Goal: Information Seeking & Learning: Check status

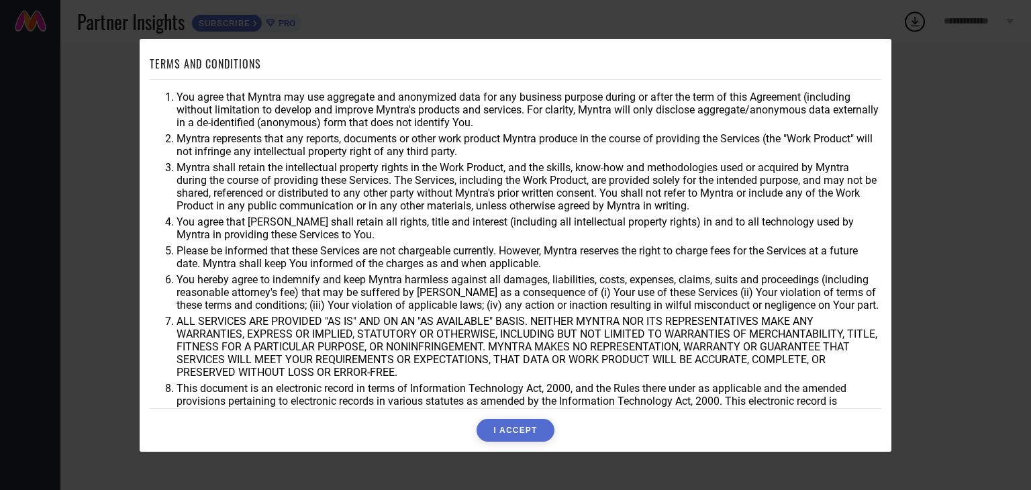
scroll to position [38, 0]
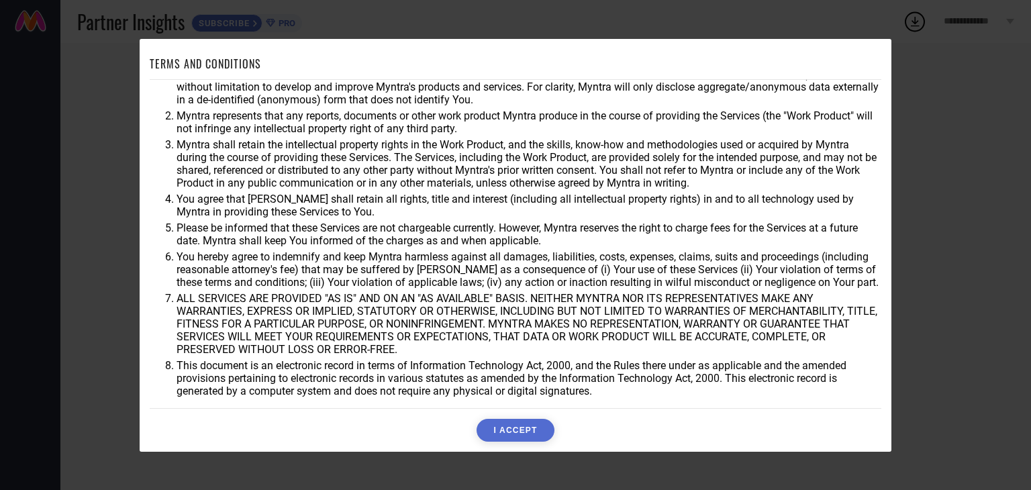
click at [502, 437] on button "I ACCEPT" at bounding box center [514, 430] width 77 height 23
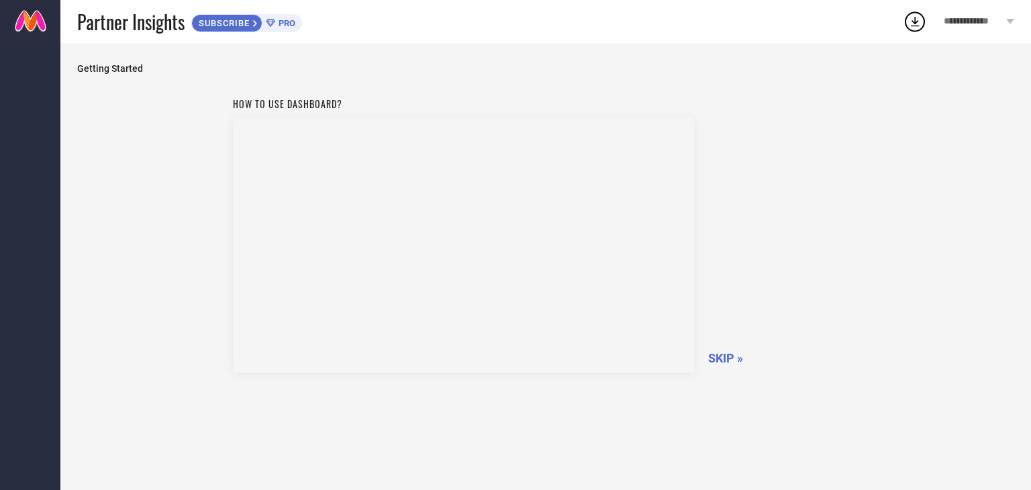
click at [729, 363] on span "SKIP »" at bounding box center [725, 358] width 35 height 14
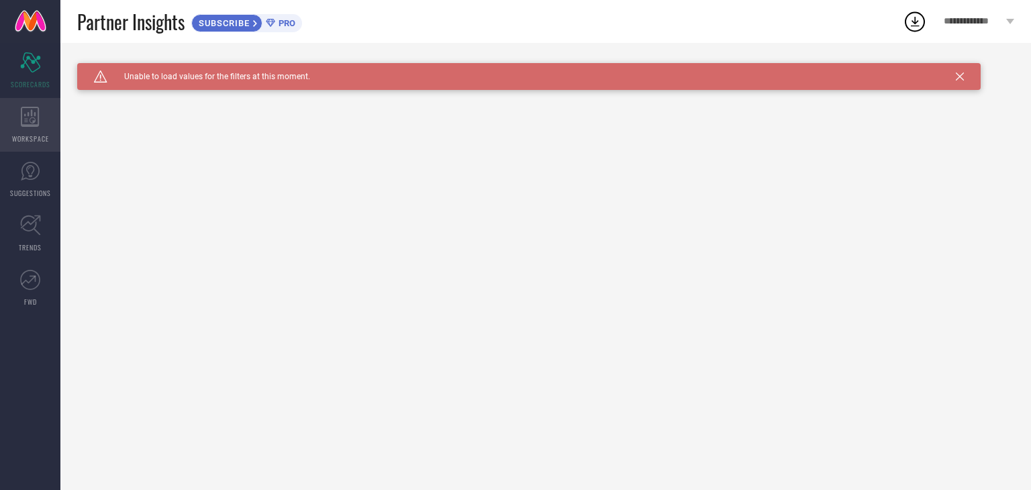
click at [33, 123] on icon at bounding box center [30, 117] width 19 height 20
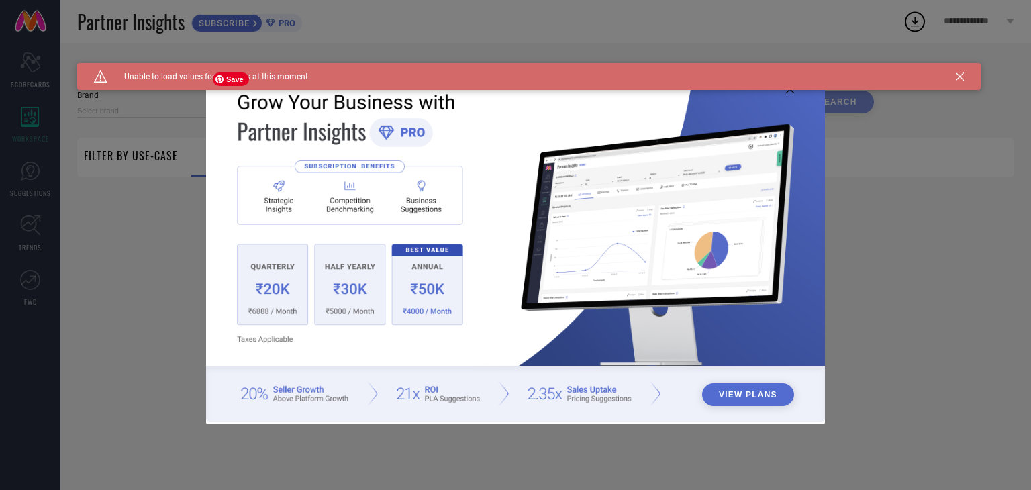
type input "1 STOP FASHION"
type input "All"
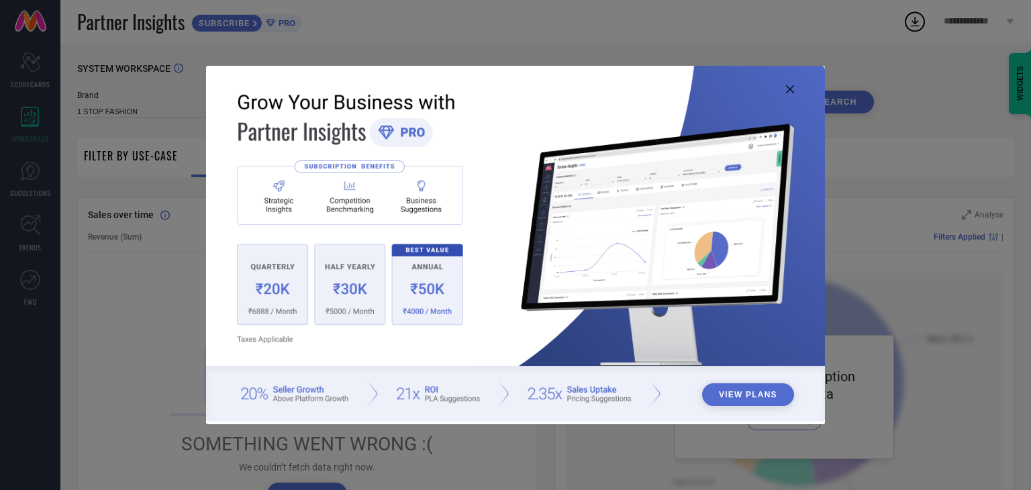
click at [731, 387] on button "View Plans" at bounding box center [748, 394] width 92 height 23
click at [784, 92] on img at bounding box center [515, 244] width 619 height 356
click at [658, 393] on img at bounding box center [515, 244] width 619 height 356
click at [789, 90] on icon at bounding box center [790, 89] width 8 height 8
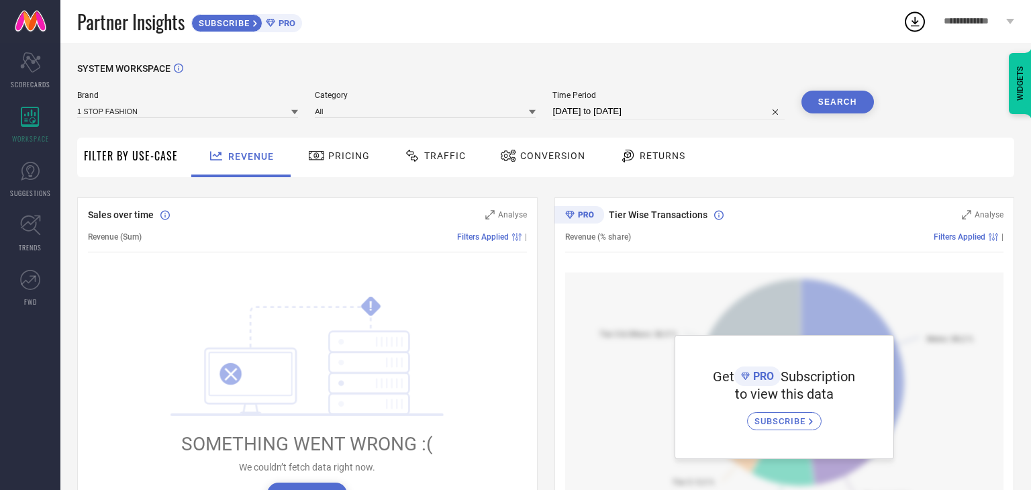
click at [346, 163] on div "Pricing" at bounding box center [339, 155] width 68 height 23
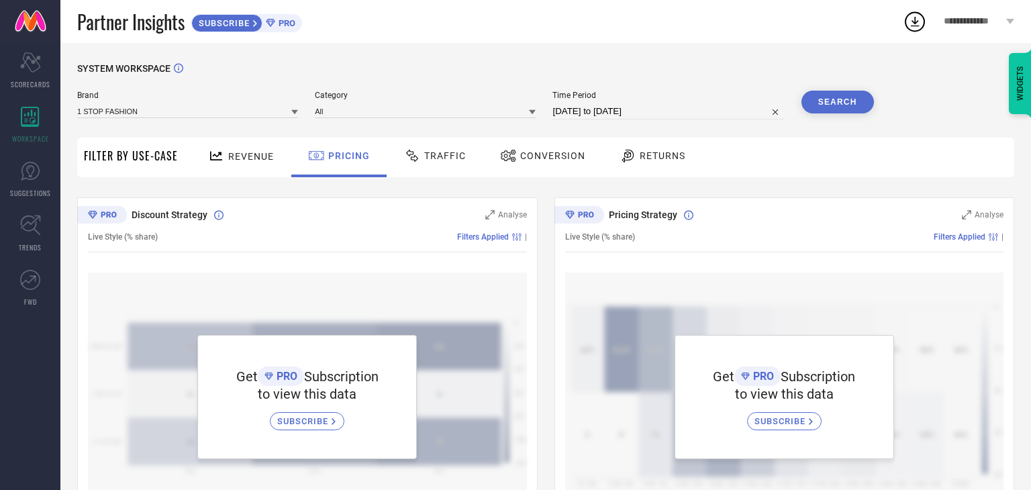
click at [258, 156] on span "Revenue" at bounding box center [251, 156] width 46 height 11
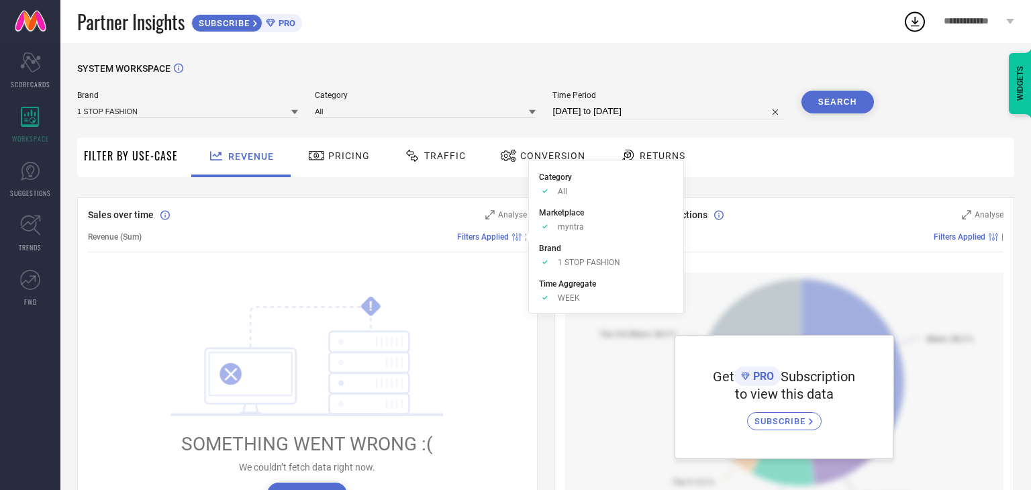
click at [355, 161] on span "Pricing" at bounding box center [349, 155] width 42 height 11
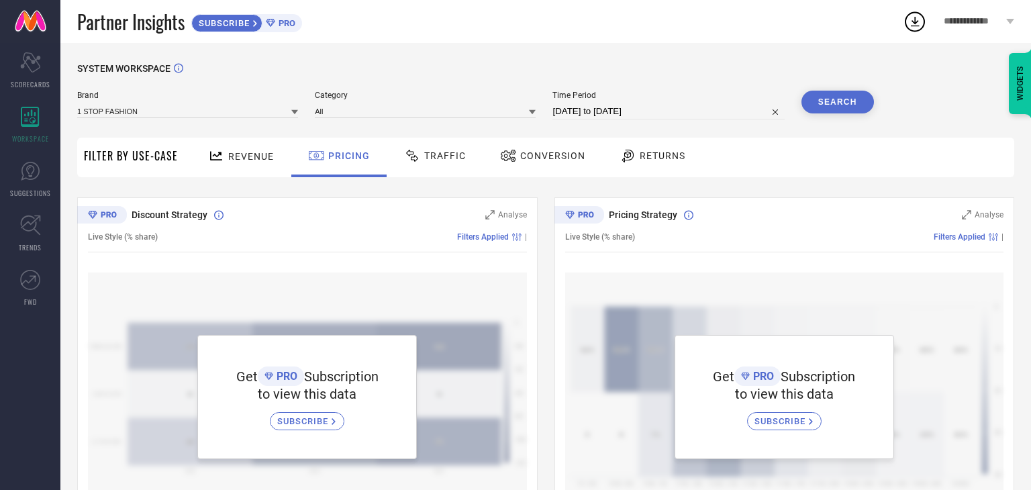
click at [442, 148] on div "Traffic" at bounding box center [435, 155] width 68 height 23
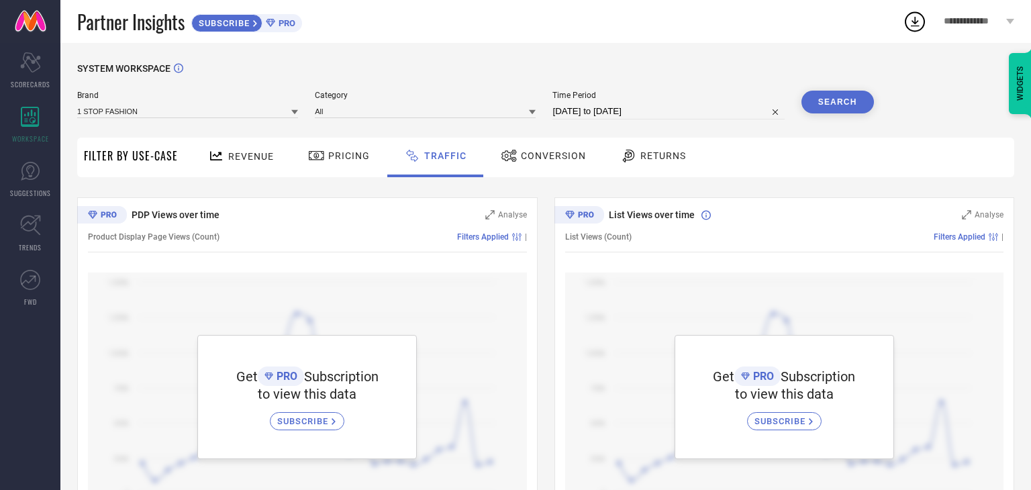
click at [541, 149] on div "Conversion" at bounding box center [543, 155] width 92 height 23
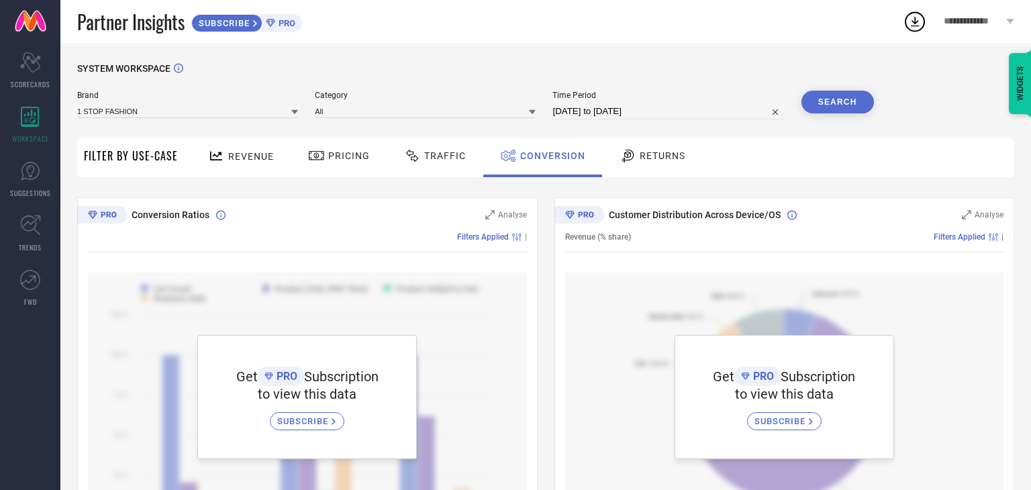
click at [659, 161] on span "Returns" at bounding box center [662, 155] width 46 height 11
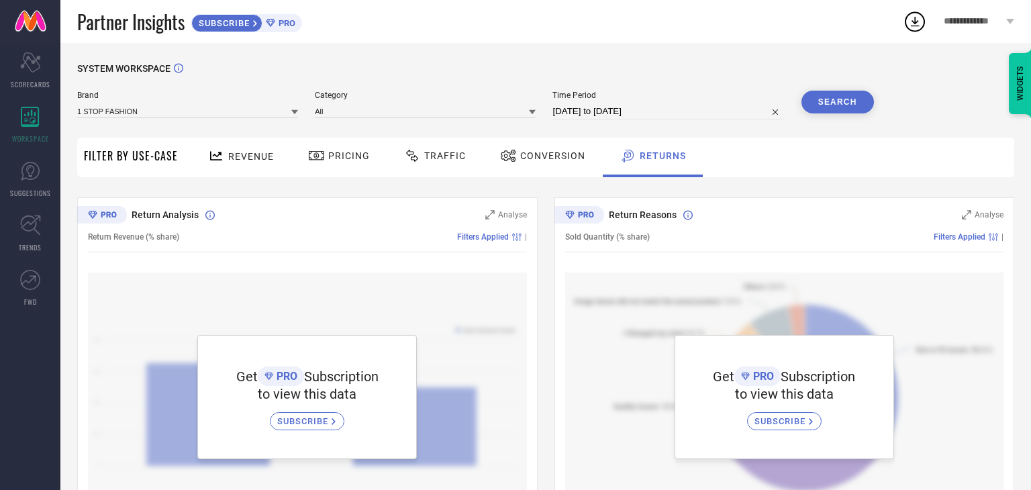
click at [148, 154] on span "Filter By Use-Case" at bounding box center [131, 156] width 94 height 16
click at [231, 161] on span "Revenue" at bounding box center [251, 156] width 46 height 11
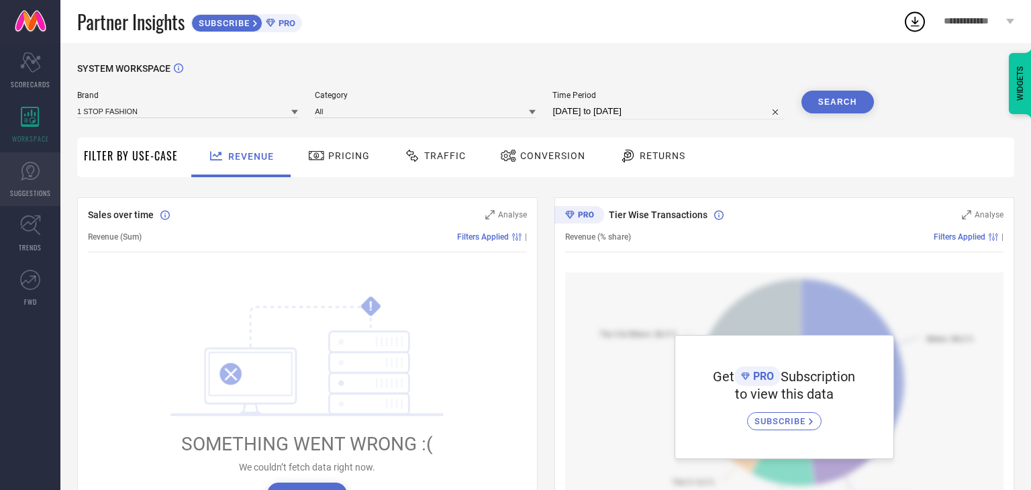
click at [27, 183] on link "SUGGESTIONS" at bounding box center [30, 179] width 60 height 54
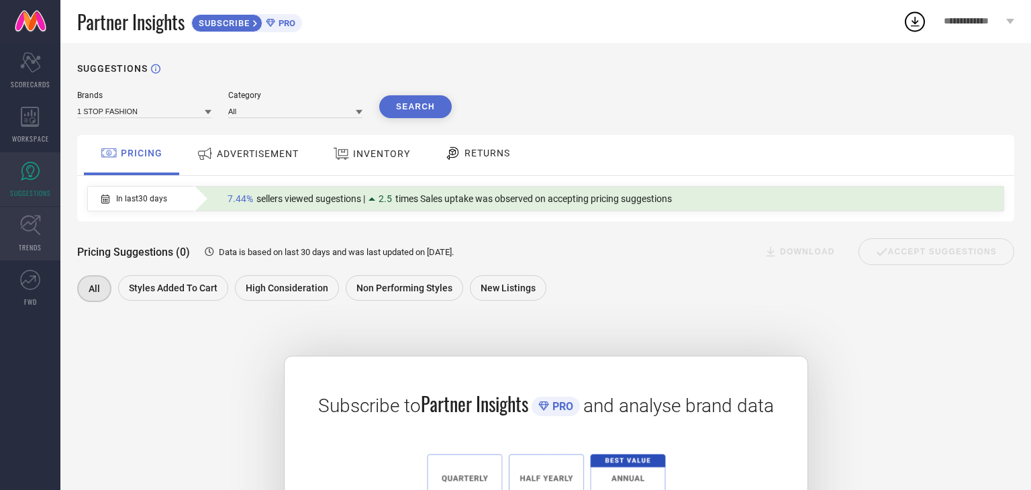
click at [26, 225] on icon at bounding box center [30, 225] width 21 height 21
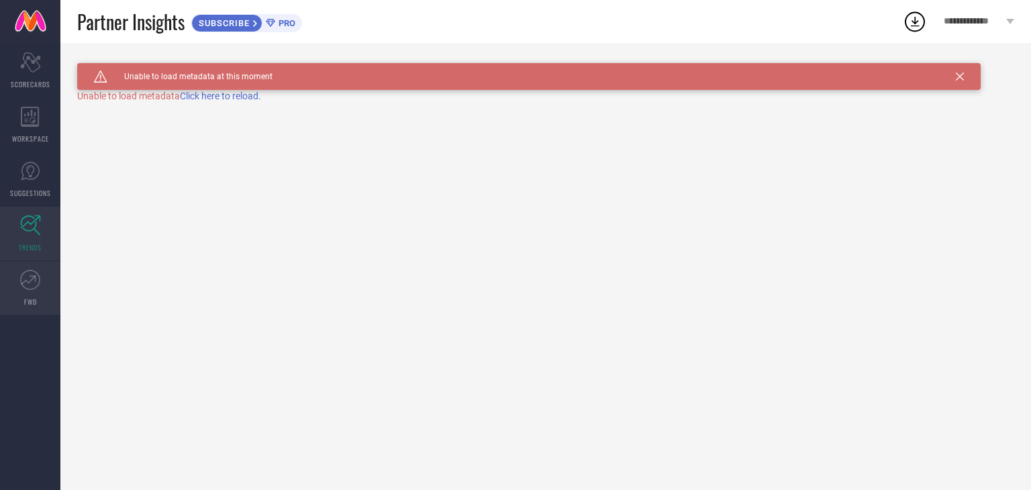
click at [25, 292] on link "FWD" at bounding box center [30, 288] width 60 height 54
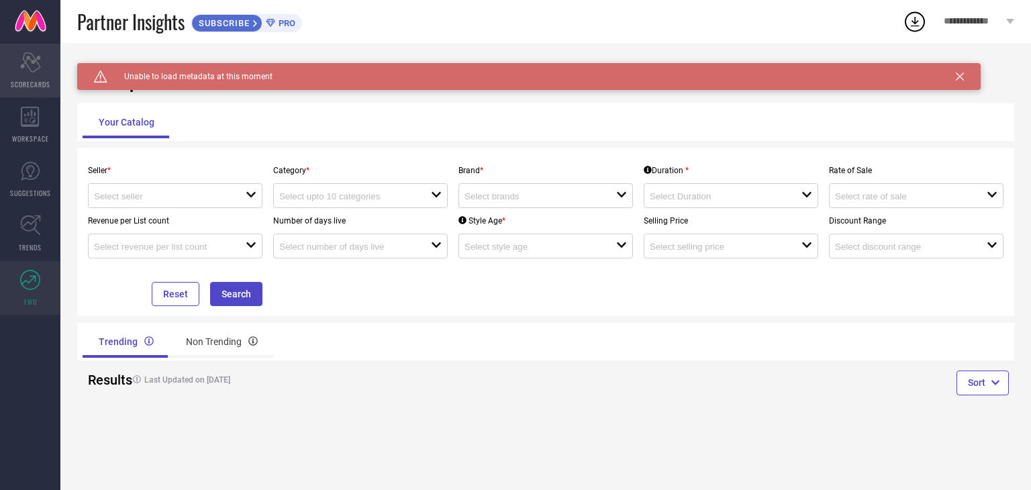
click at [32, 67] on icon "Scorecard" at bounding box center [30, 62] width 21 height 20
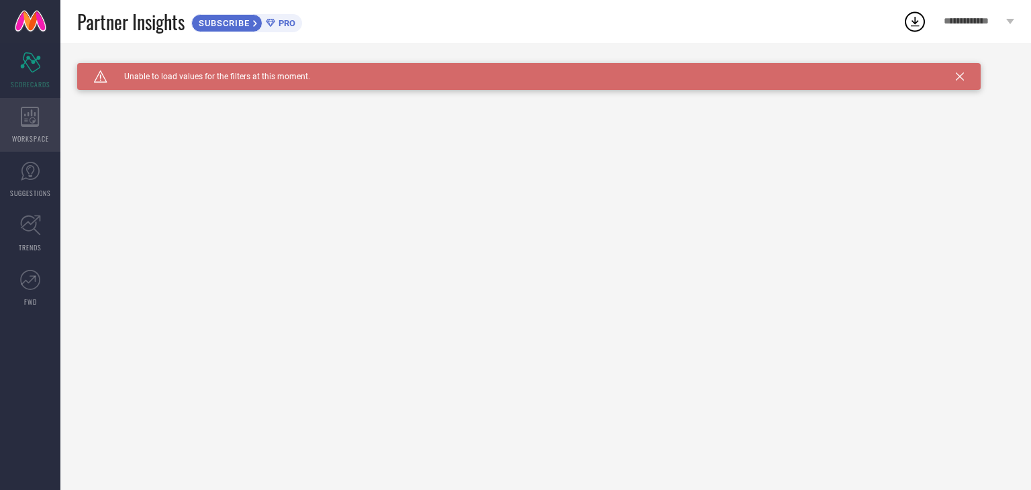
click at [28, 123] on icon at bounding box center [30, 117] width 19 height 20
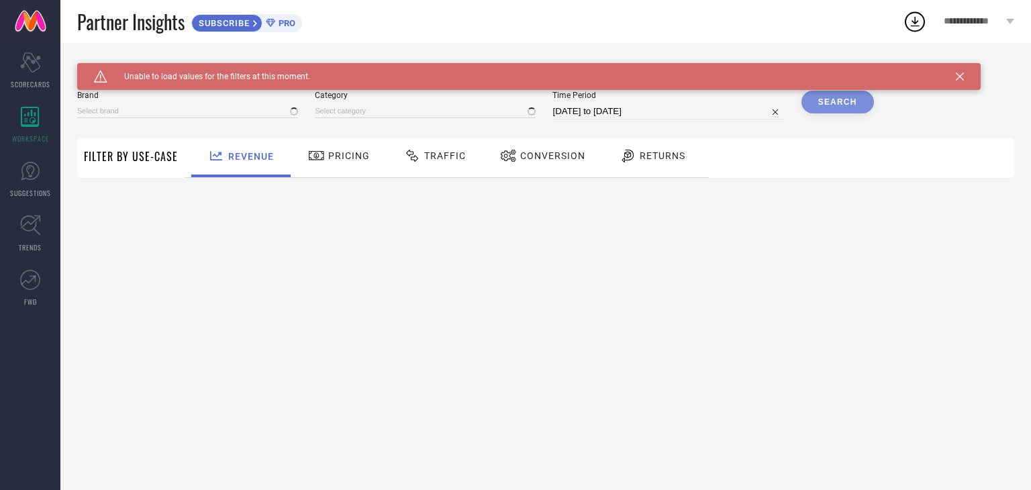
type input "1 STOP FASHION"
type input "All"
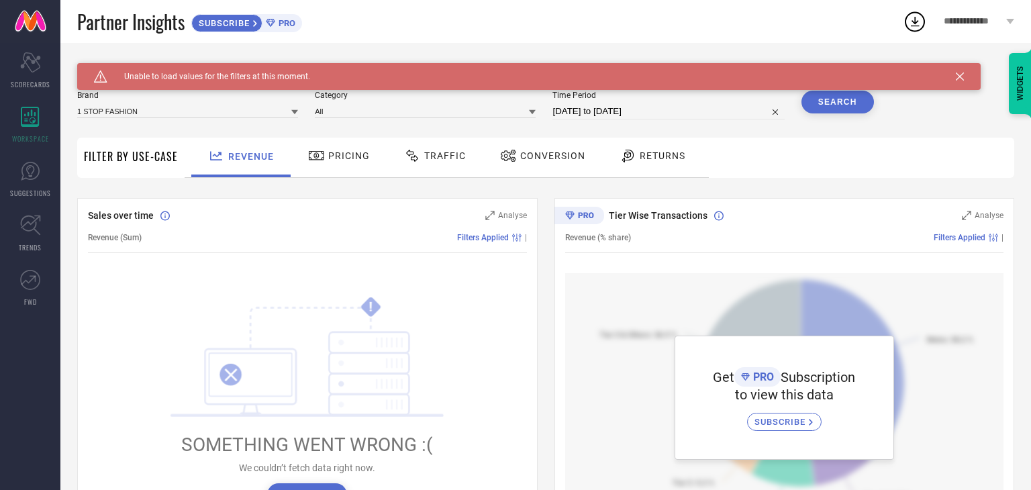
click at [295, 111] on icon at bounding box center [294, 112] width 7 height 5
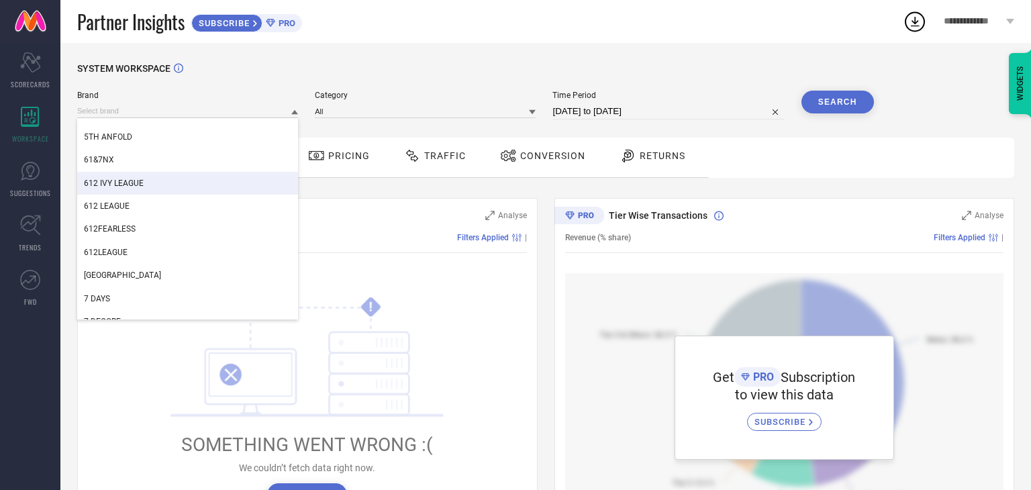
scroll to position [738, 0]
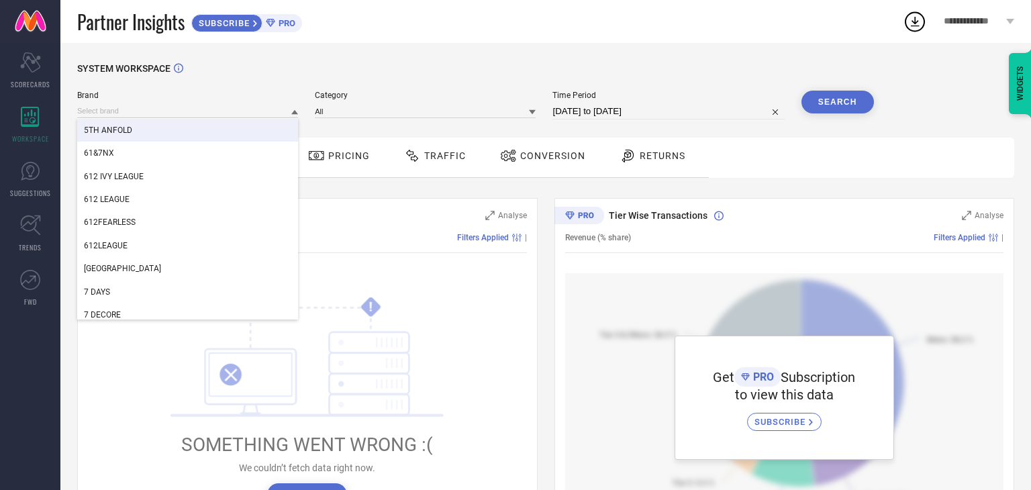
click at [292, 110] on icon at bounding box center [294, 112] width 7 height 7
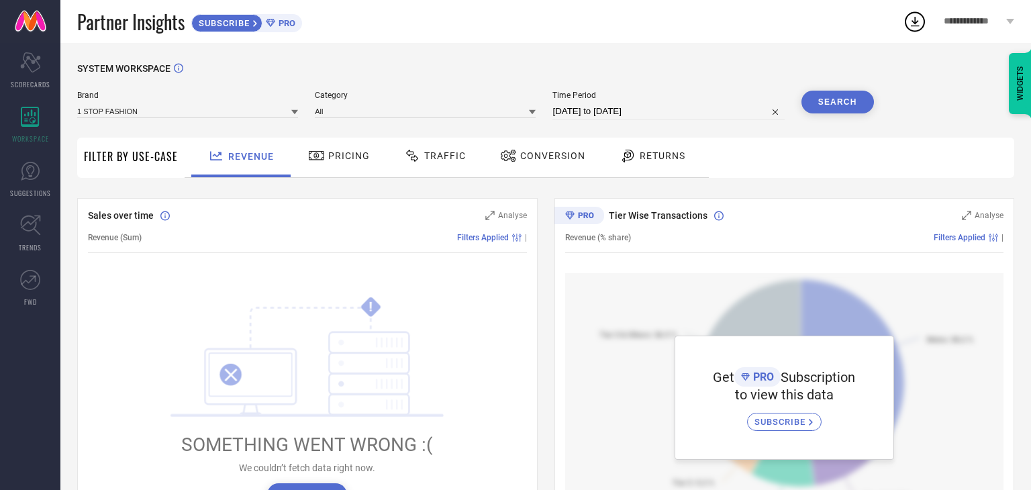
click at [424, 156] on span "Traffic" at bounding box center [445, 155] width 42 height 11
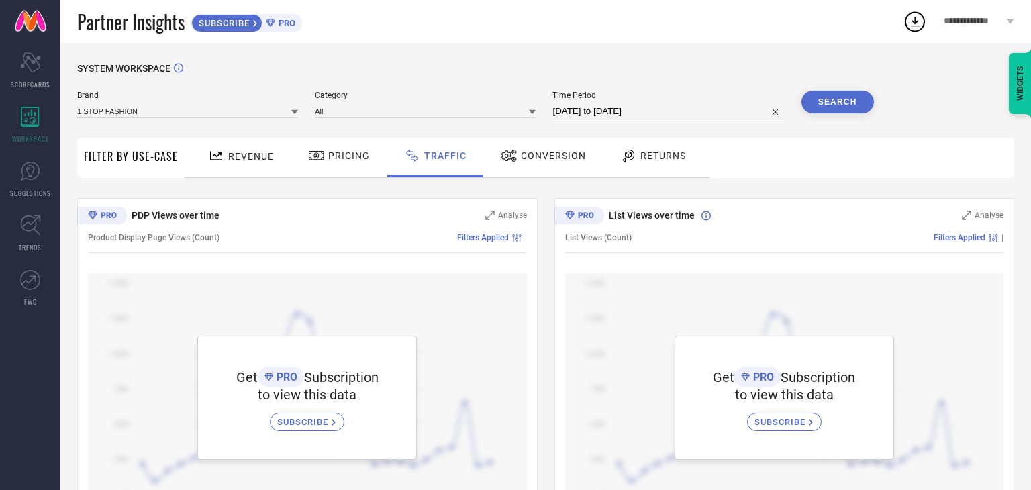
click at [662, 157] on span "Returns" at bounding box center [663, 155] width 46 height 11
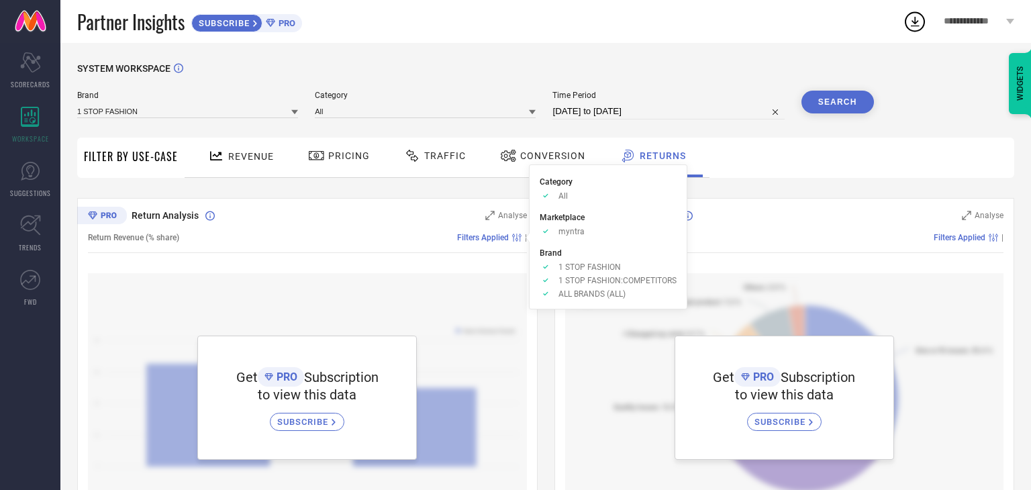
click at [499, 239] on span "Filters Applied" at bounding box center [483, 237] width 52 height 9
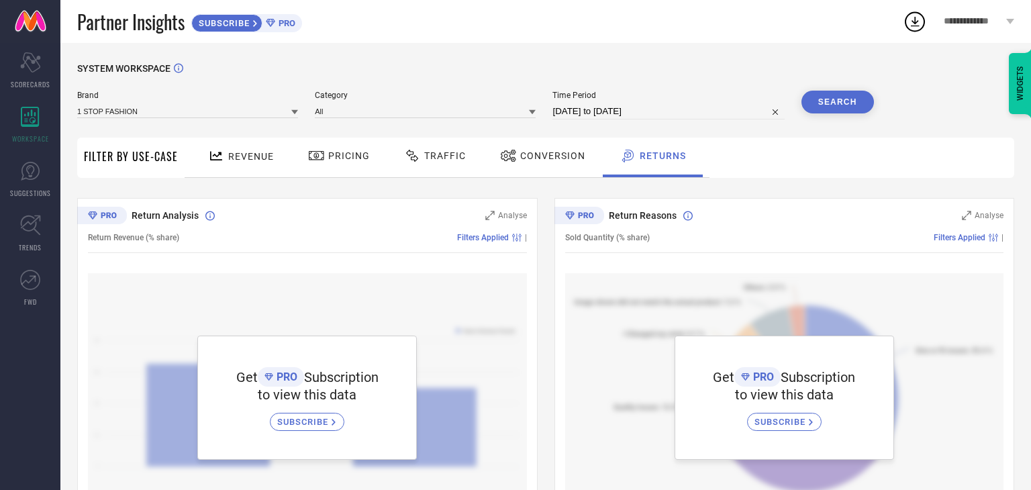
click at [499, 239] on span "Filters Applied" at bounding box center [483, 237] width 52 height 9
click at [502, 211] on span "Analyse" at bounding box center [512, 215] width 29 height 9
click at [327, 424] on span "SUBSCRIBE" at bounding box center [304, 422] width 54 height 10
click at [43, 161] on link "SUGGESTIONS" at bounding box center [30, 179] width 60 height 54
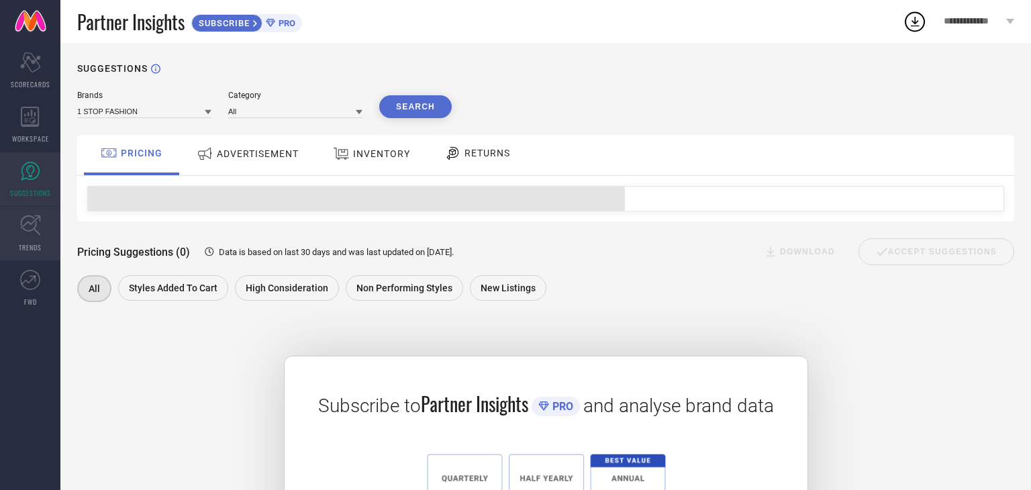
click at [30, 230] on icon at bounding box center [30, 225] width 20 height 20
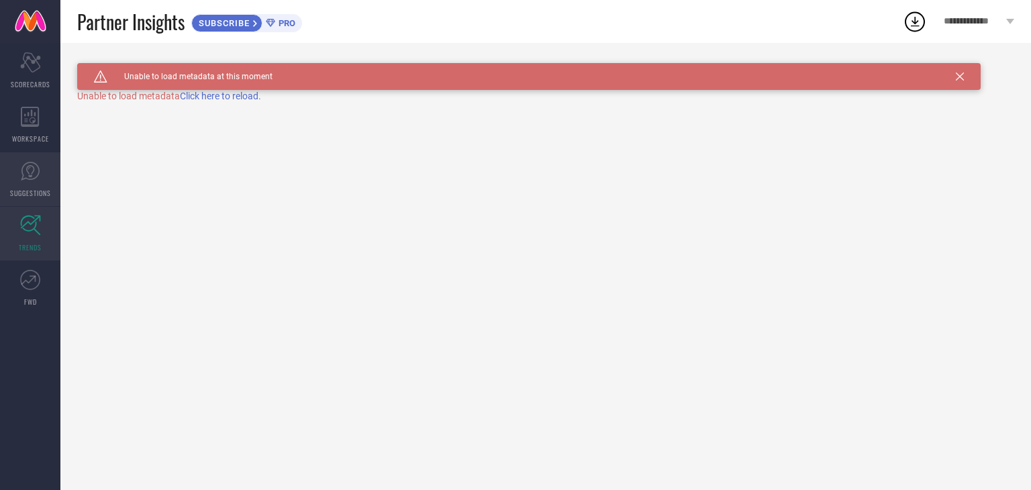
click at [30, 170] on icon at bounding box center [30, 171] width 20 height 20
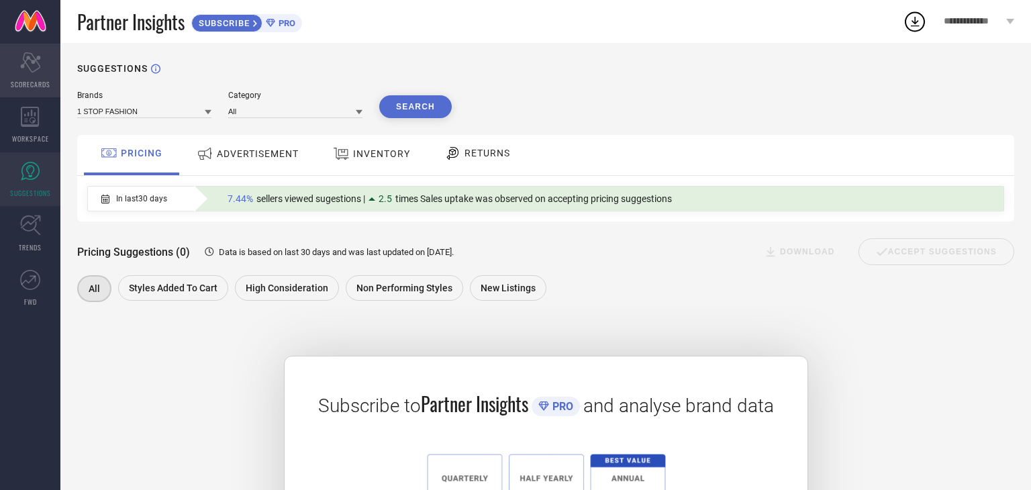
click at [33, 54] on icon "Scorecard" at bounding box center [30, 62] width 21 height 20
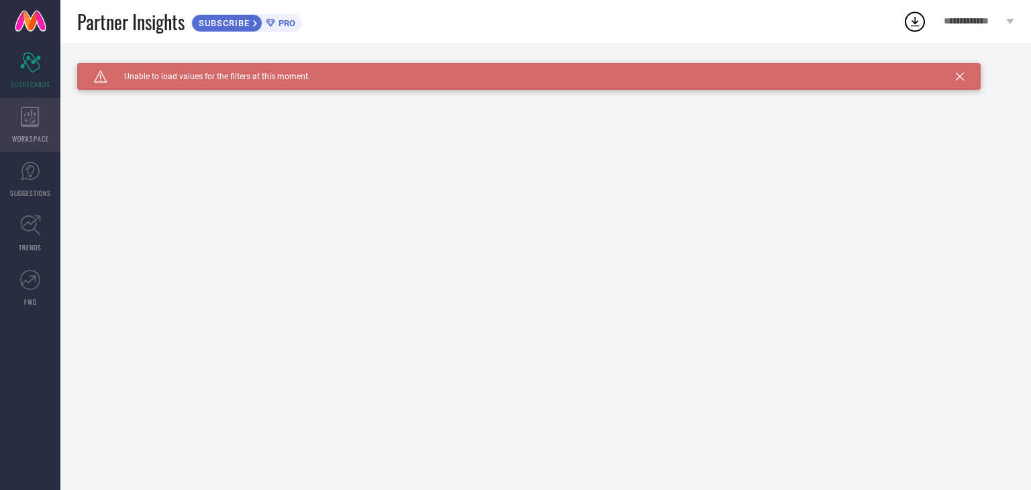
click at [36, 115] on icon at bounding box center [30, 117] width 19 height 20
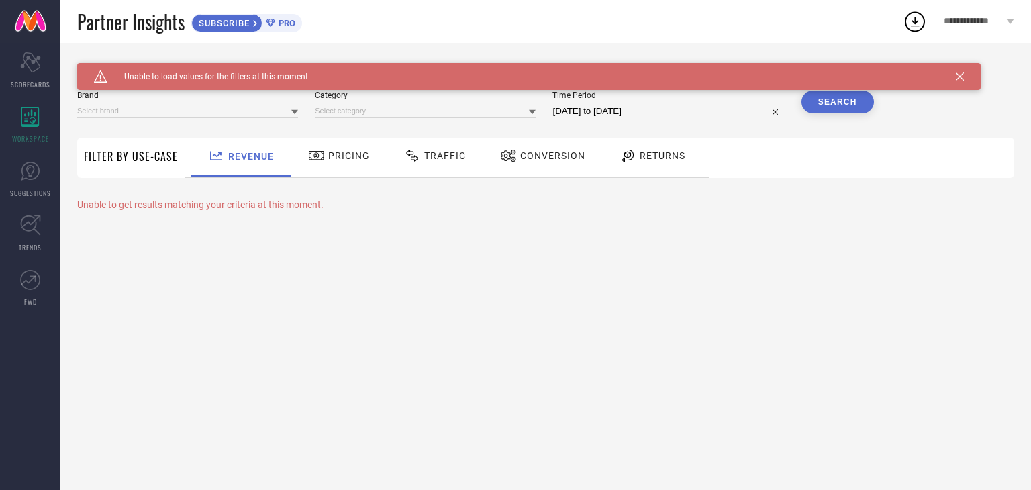
type input "1 STOP FASHION"
type input "All"
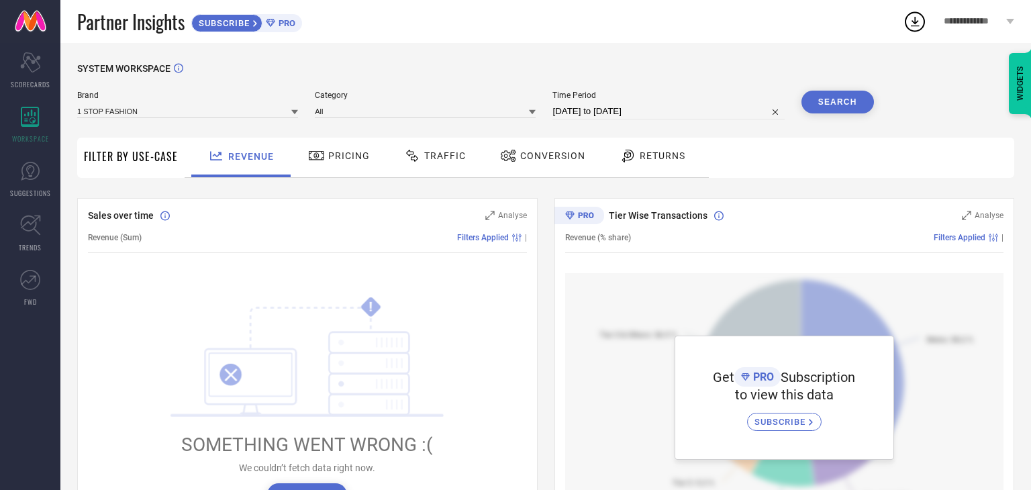
click at [767, 114] on input "21-08-2025 to 20-09-2025" at bounding box center [667, 111] width 231 height 16
select select "7"
select select "2025"
select select "8"
select select "2025"
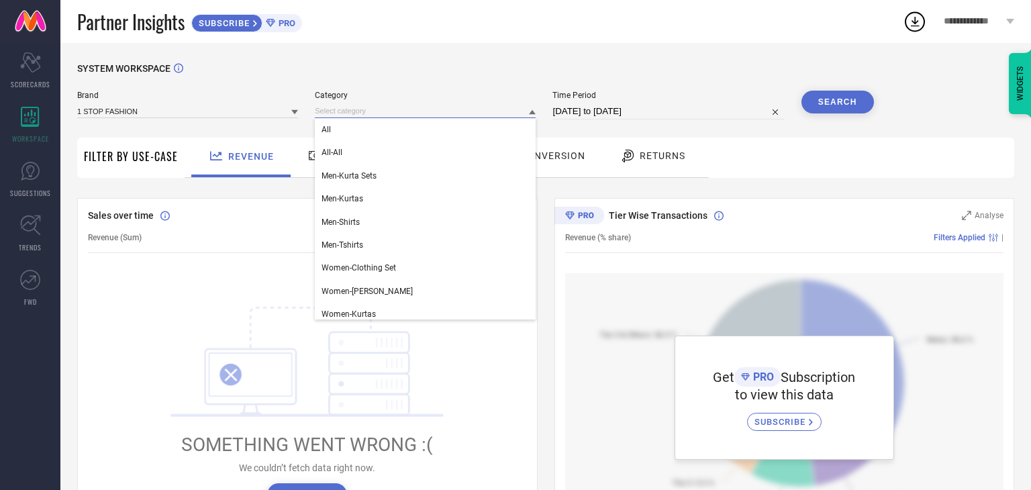
click at [523, 113] on input at bounding box center [425, 111] width 221 height 14
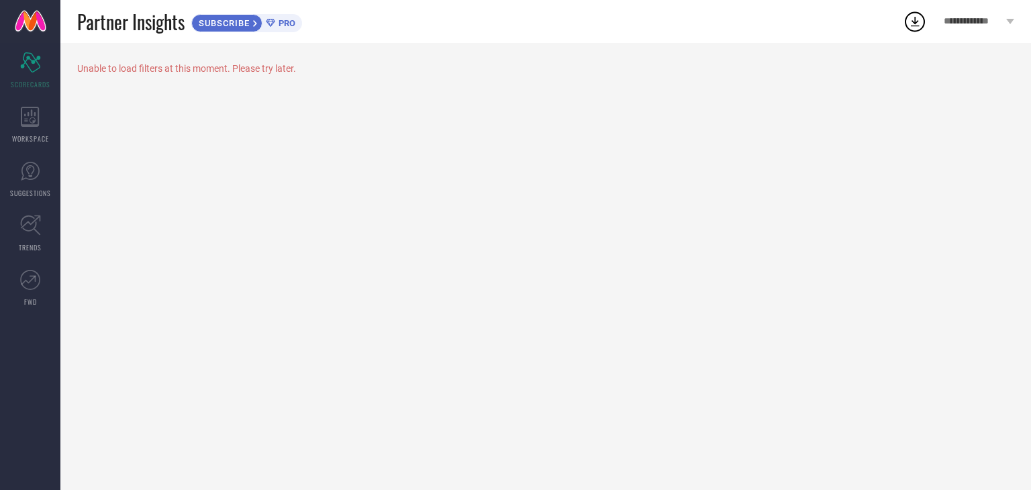
click at [913, 14] on icon at bounding box center [914, 21] width 24 height 24
